Goal: Communication & Community: Answer question/provide support

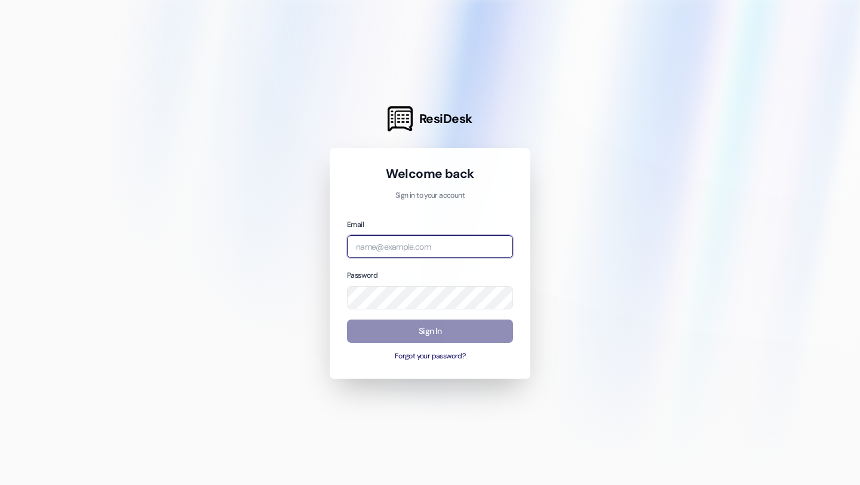
type input "[EMAIL_ADDRESS][DOMAIN_NAME]"
click at [372, 327] on button "Sign In" at bounding box center [430, 330] width 166 height 23
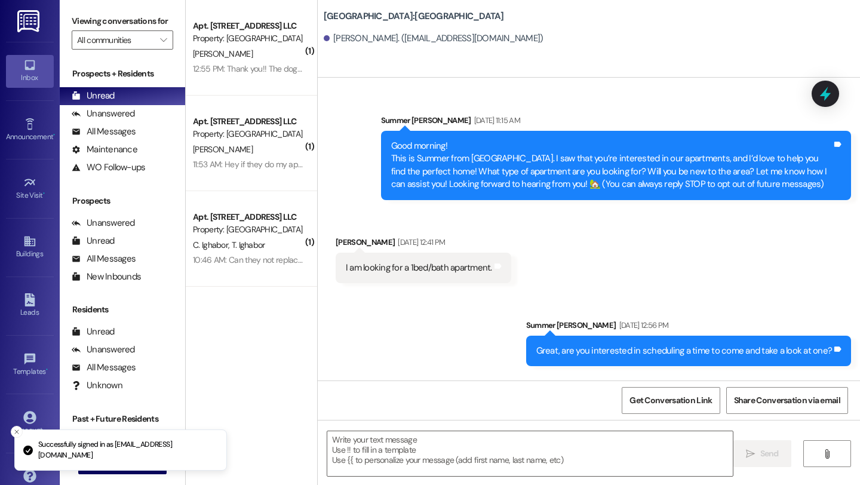
scroll to position [3607, 0]
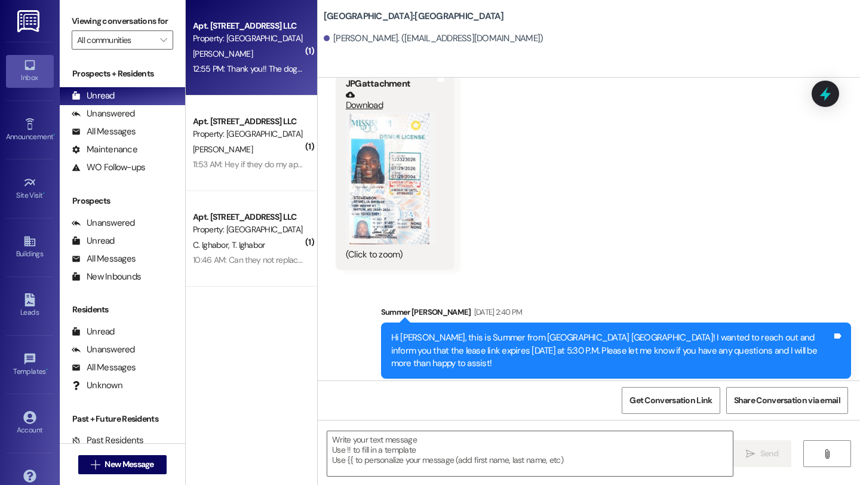
click at [248, 54] on div "[PERSON_NAME]" at bounding box center [248, 54] width 113 height 15
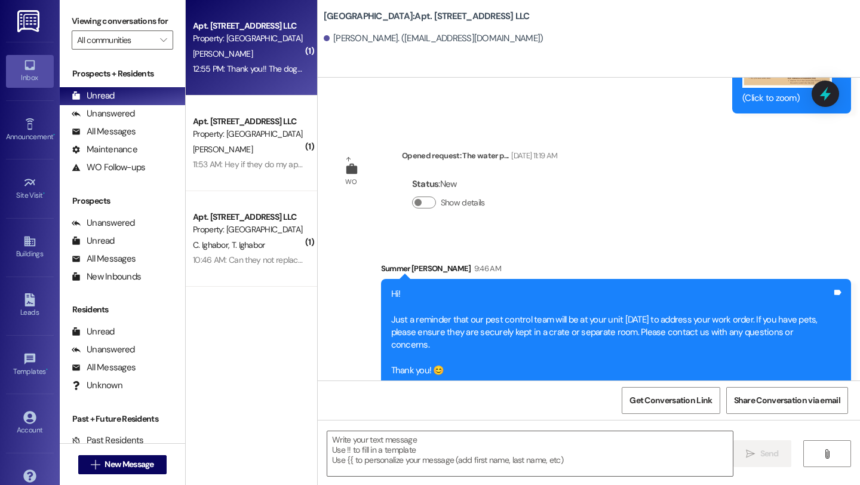
scroll to position [12907, 0]
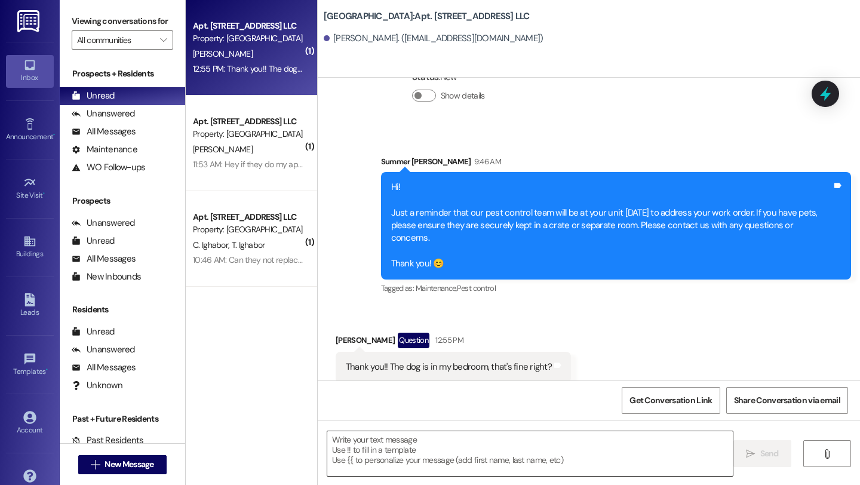
click at [364, 466] on textarea at bounding box center [529, 453] width 405 height 45
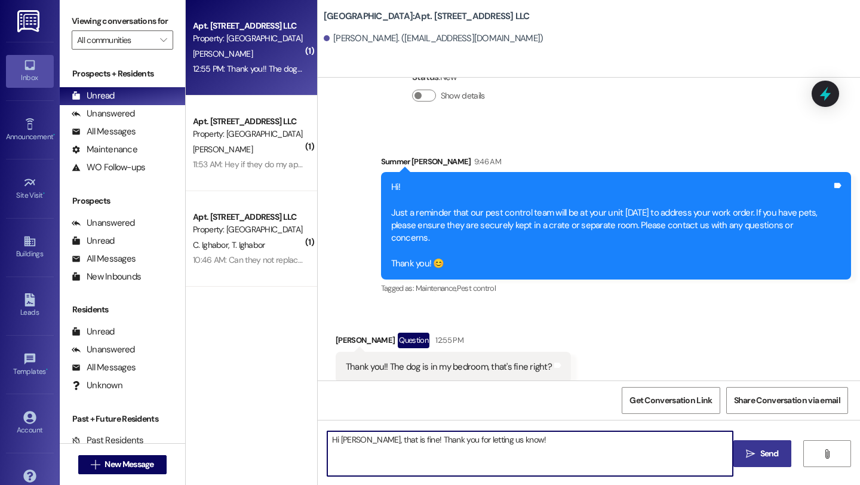
type textarea "Hi [PERSON_NAME], that is fine! Thank you for letting us know!"
click at [766, 448] on span "Send" at bounding box center [769, 453] width 19 height 13
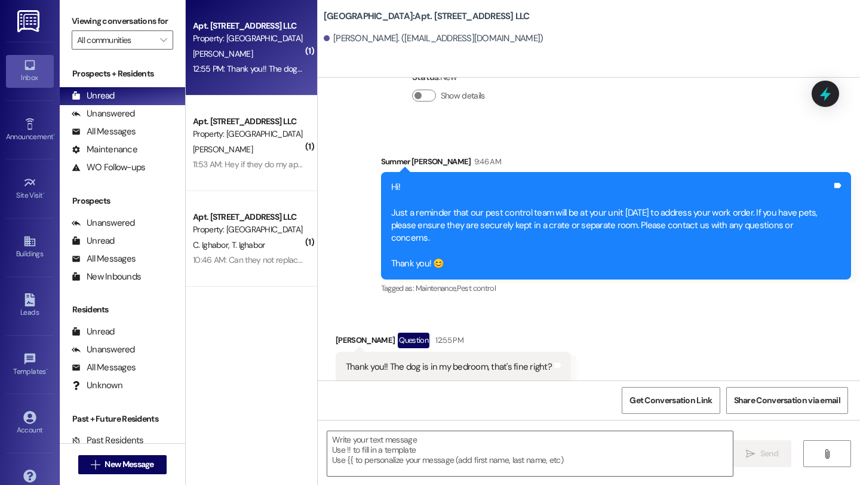
scroll to position [12906, 0]
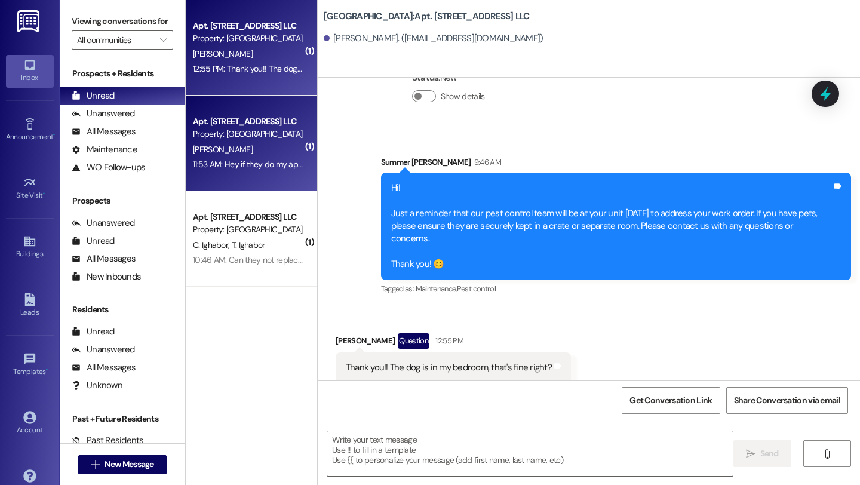
click at [268, 158] on div "11:53 AM: Hey if they do my apt [DATE]. Please don't let my cat out. She's in a…" at bounding box center [248, 164] width 113 height 15
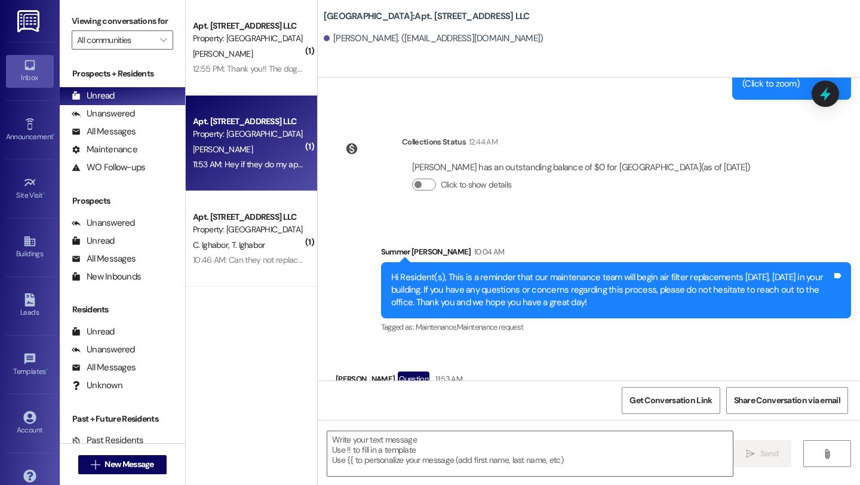
scroll to position [24294, 0]
click at [356, 456] on textarea at bounding box center [529, 453] width 405 height 45
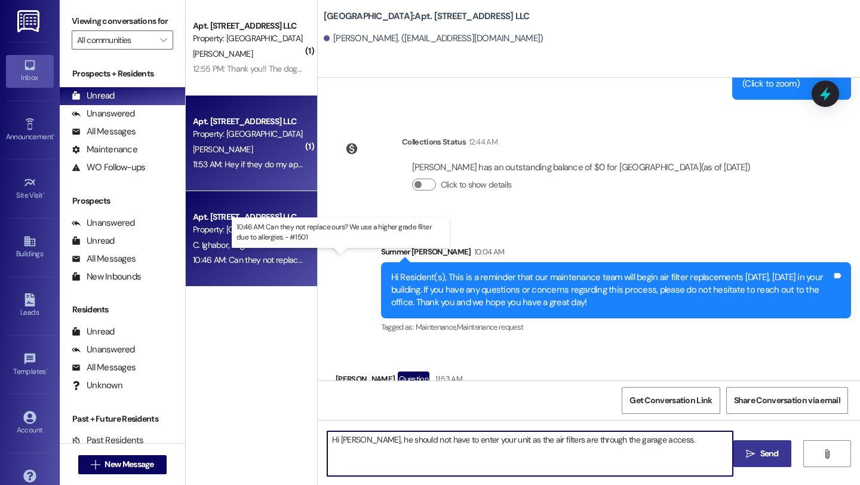
type textarea "Hi [PERSON_NAME], he should not have to enter your unit as the air filters are …"
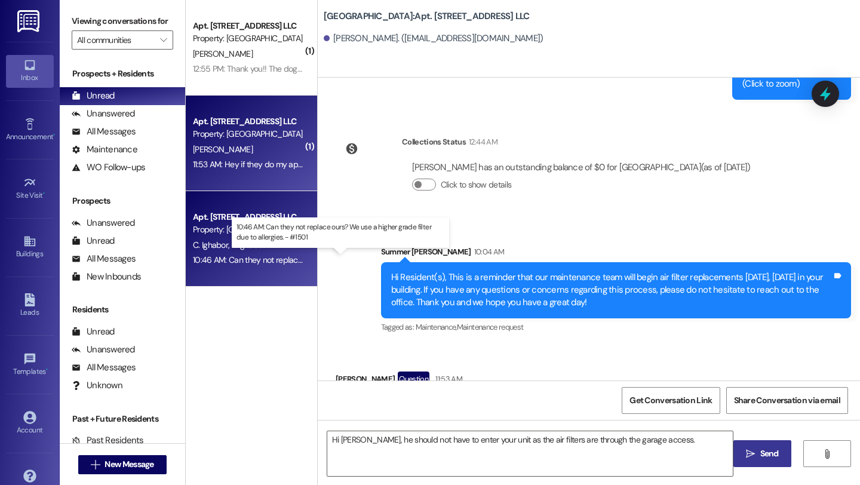
click at [228, 256] on div "10:46 AM: Can they not replace ours? We use a higher grade filter due to allerg…" at bounding box center [349, 259] width 312 height 11
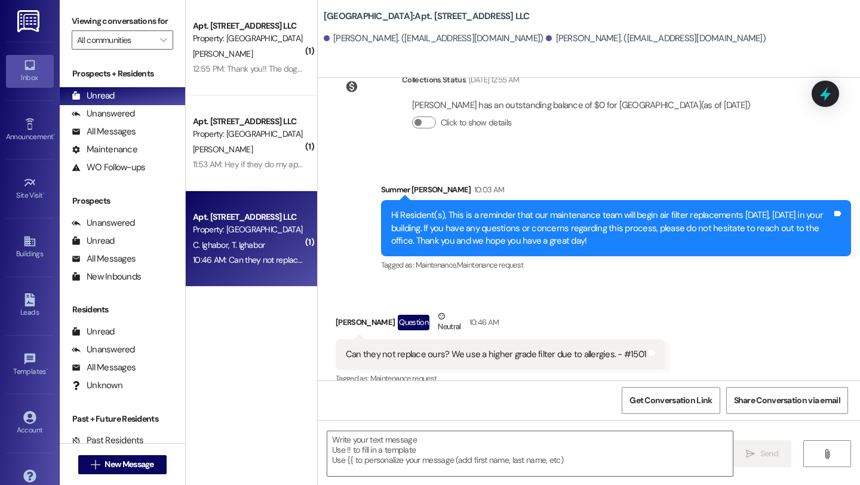
scroll to position [9534, 0]
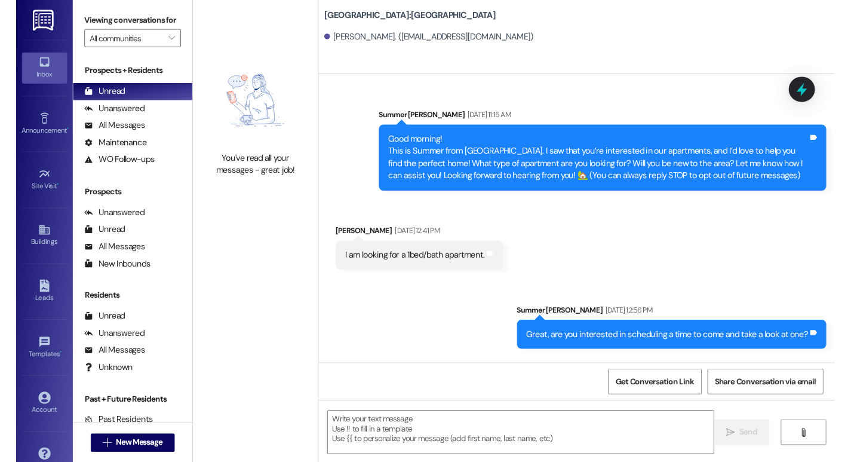
scroll to position [3607, 0]
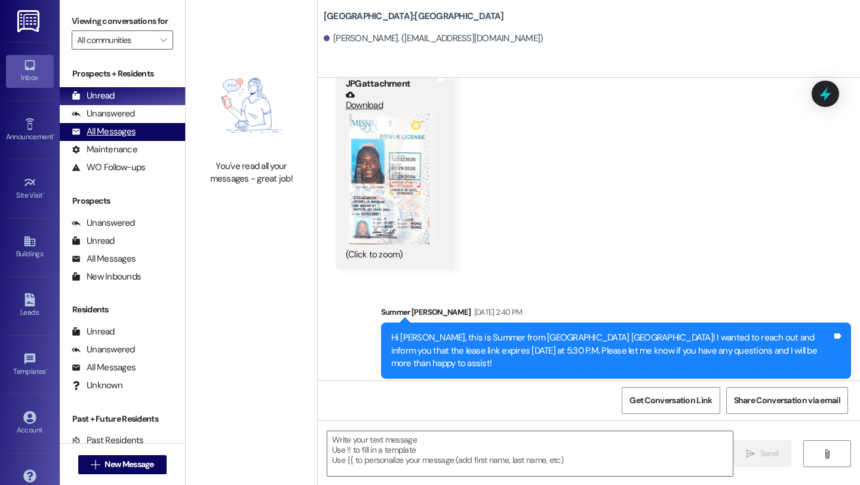
click at [127, 138] on div "All Messages" at bounding box center [104, 131] width 64 height 13
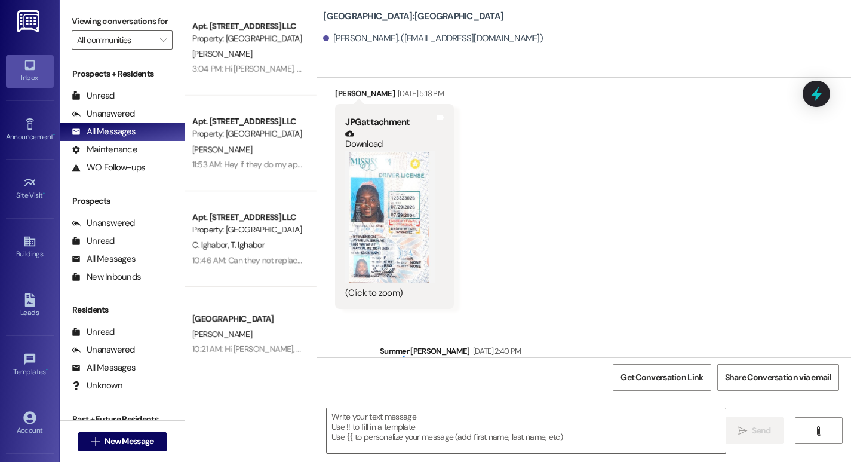
scroll to position [3620, 0]
